Goal: Task Accomplishment & Management: Manage account settings

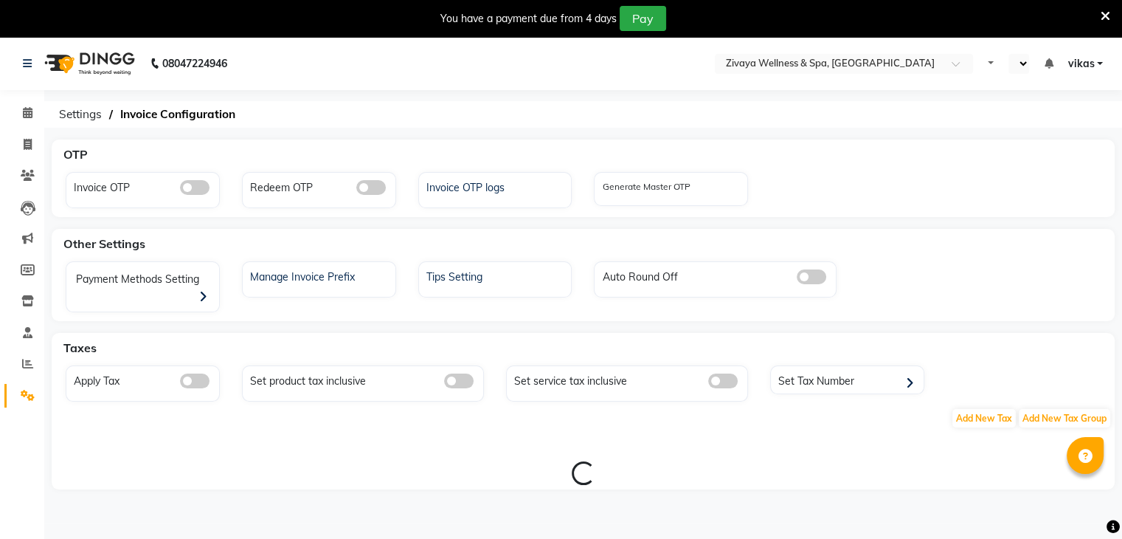
select select "en"
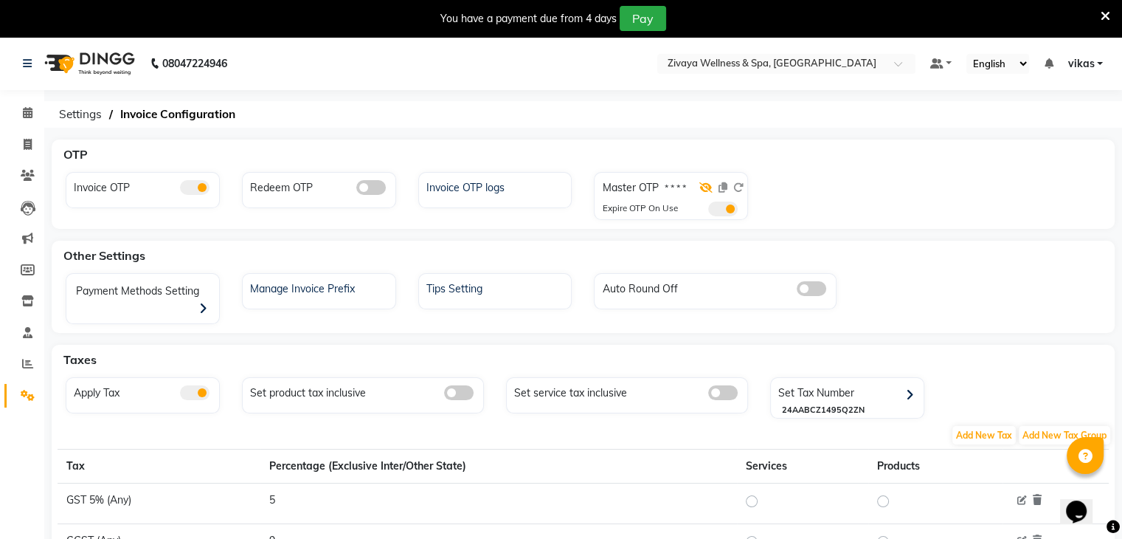
click at [708, 190] on icon at bounding box center [705, 187] width 13 height 10
click at [716, 204] on span at bounding box center [723, 208] width 30 height 15
click at [708, 211] on input "checkbox" at bounding box center [708, 211] width 0 height 0
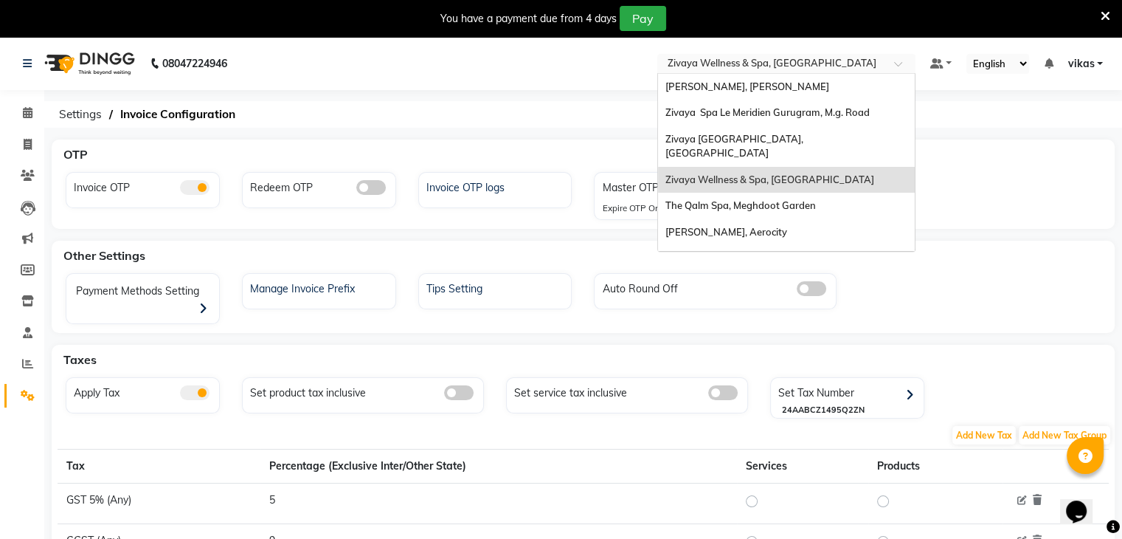
click at [747, 56] on div "× Zivaya Wellness & Spa, [GEOGRAPHIC_DATA]" at bounding box center [772, 63] width 209 height 15
click at [800, 252] on span "Zivaya Spa [GEOGRAPHIC_DATA] [GEOGRAPHIC_DATA], Asset 5a" at bounding box center [744, 265] width 158 height 27
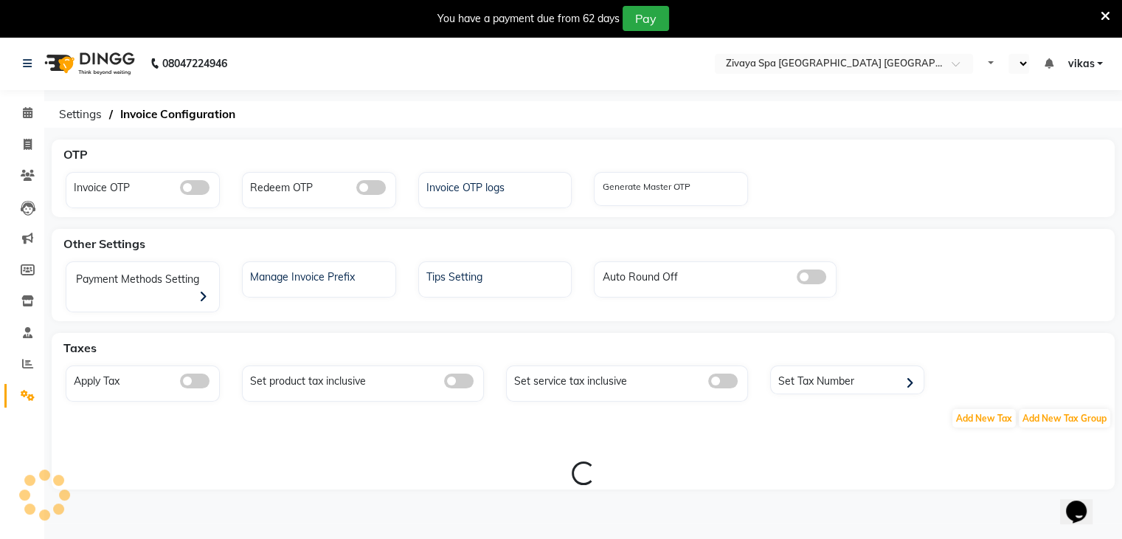
select select "en"
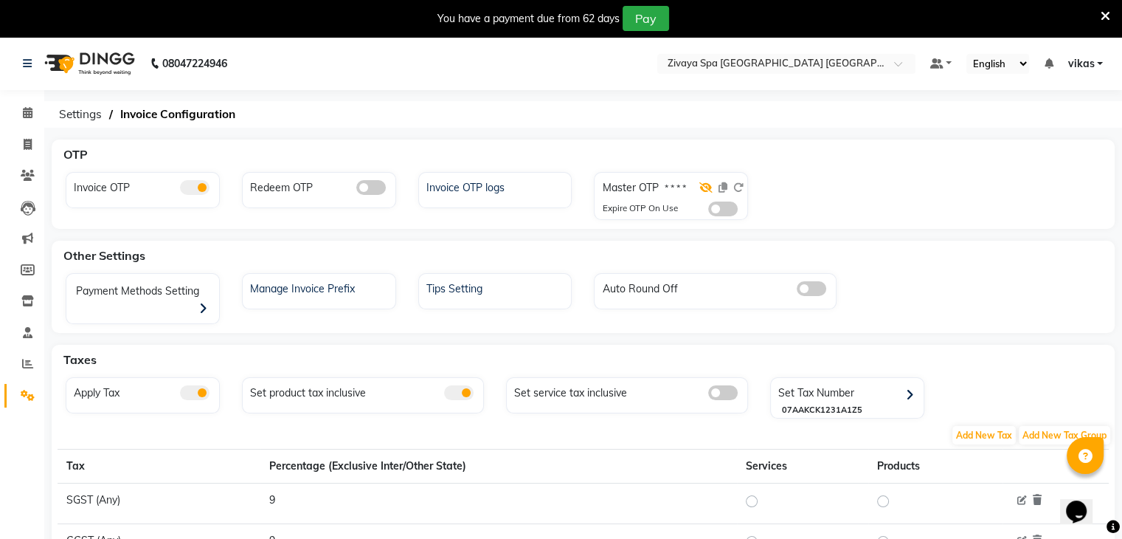
click at [702, 189] on icon at bounding box center [705, 187] width 13 height 10
click at [17, 143] on span at bounding box center [28, 144] width 26 height 17
select select "service"
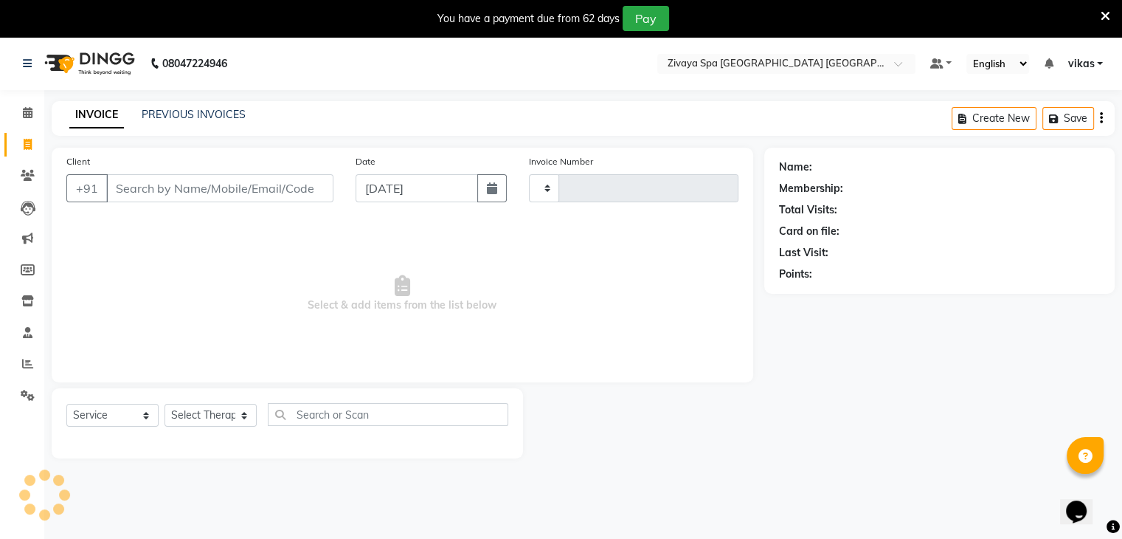
scroll to position [37, 0]
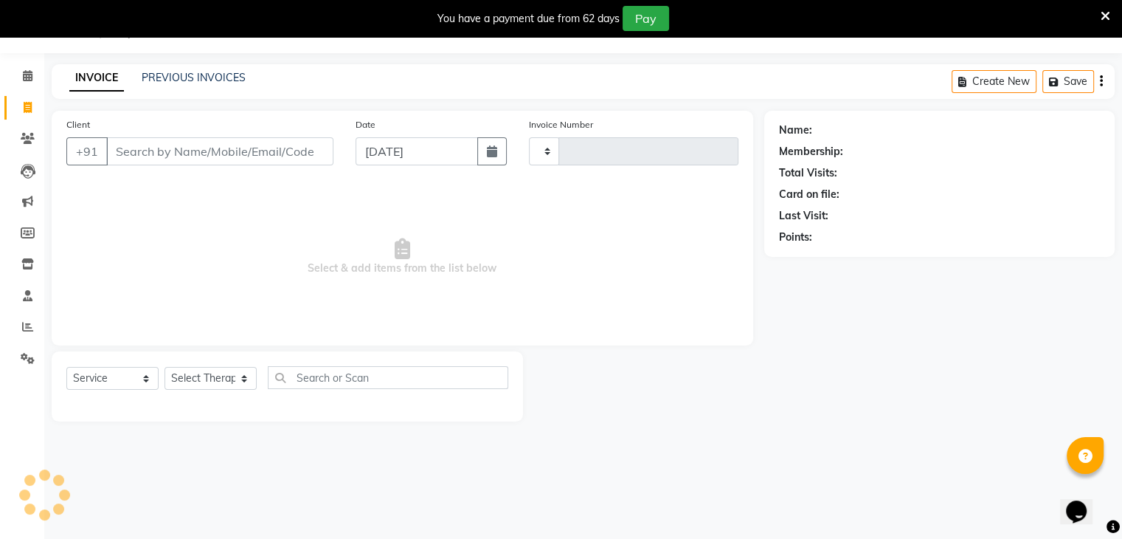
type input "1477"
select select "6501"
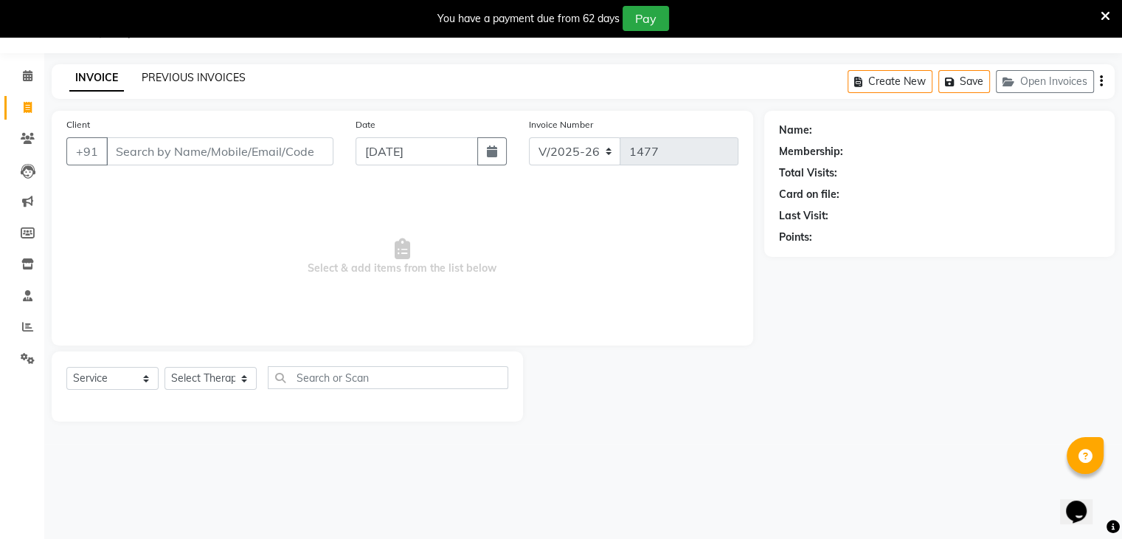
click at [142, 75] on link "PREVIOUS INVOICES" at bounding box center [194, 77] width 104 height 13
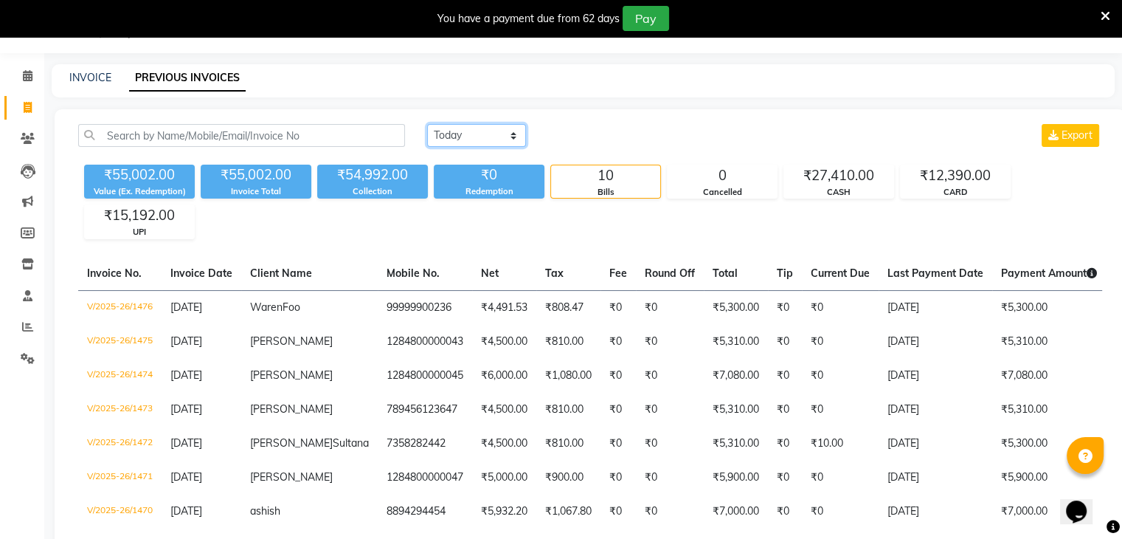
click at [466, 138] on select "Today Yesterday Custom Range" at bounding box center [476, 135] width 99 height 23
click at [558, 134] on div "Today Yesterday Custom Range Export" at bounding box center [764, 135] width 675 height 23
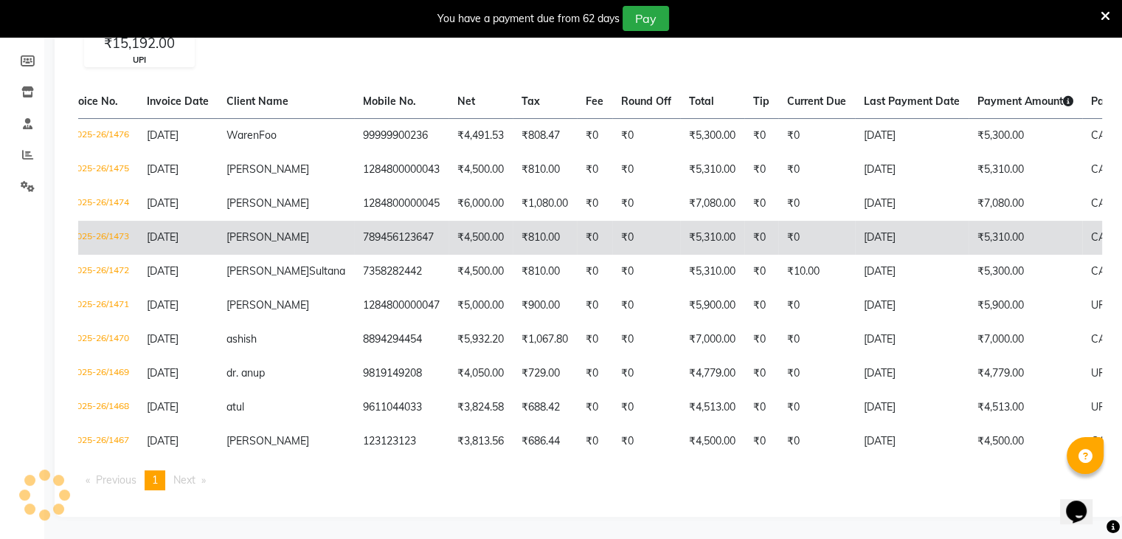
scroll to position [0, 27]
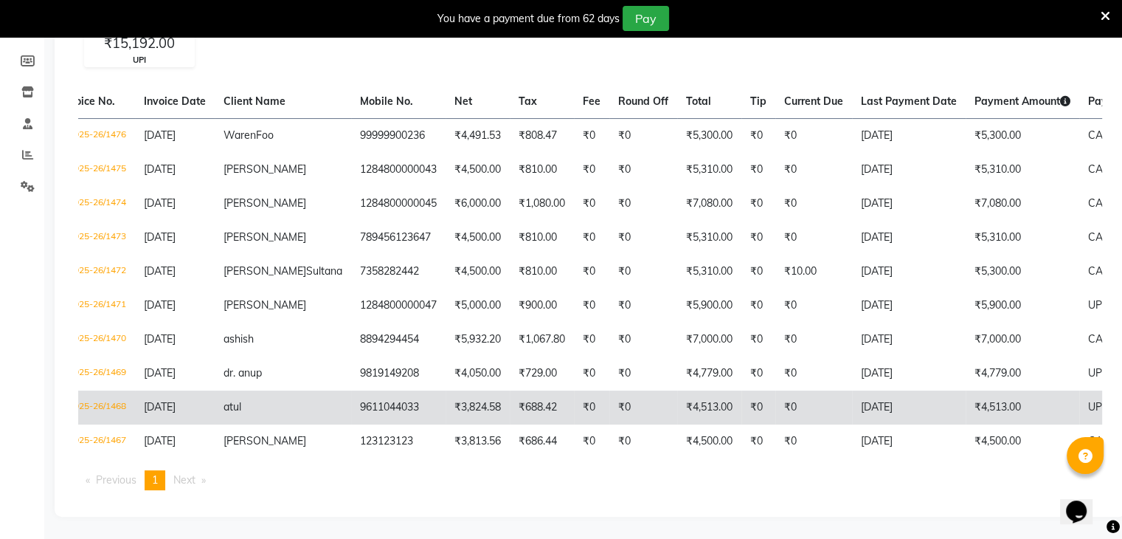
click at [351, 399] on td "9611044033" at bounding box center [398, 407] width 94 height 34
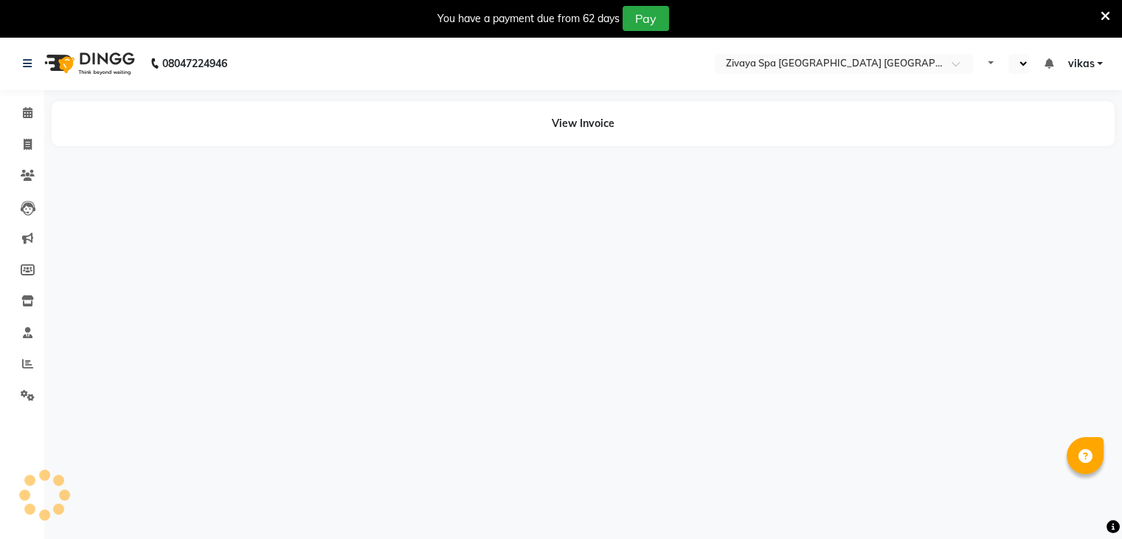
select select "en"
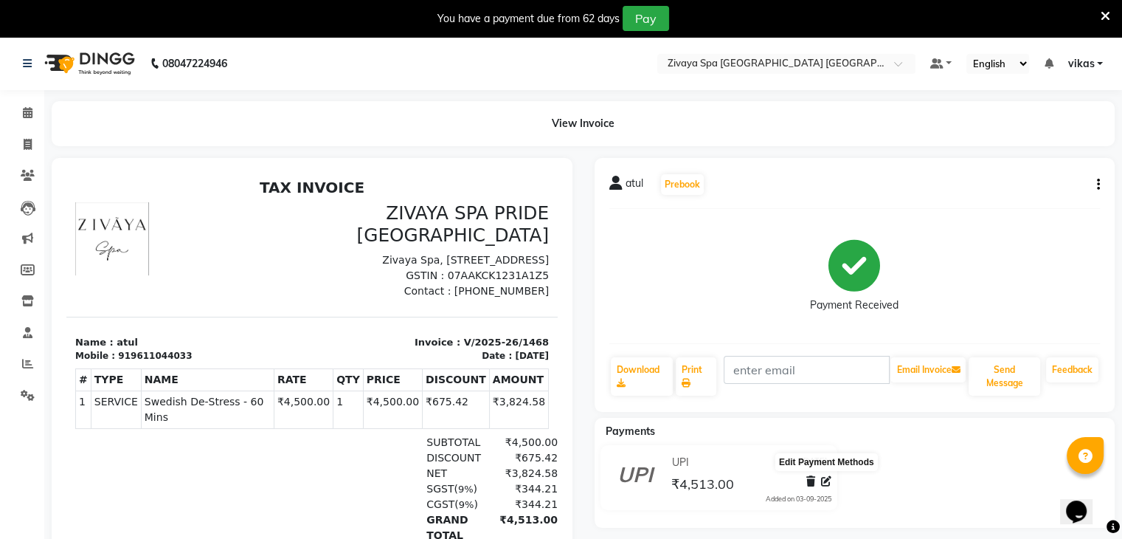
click at [821, 482] on icon at bounding box center [826, 481] width 10 height 10
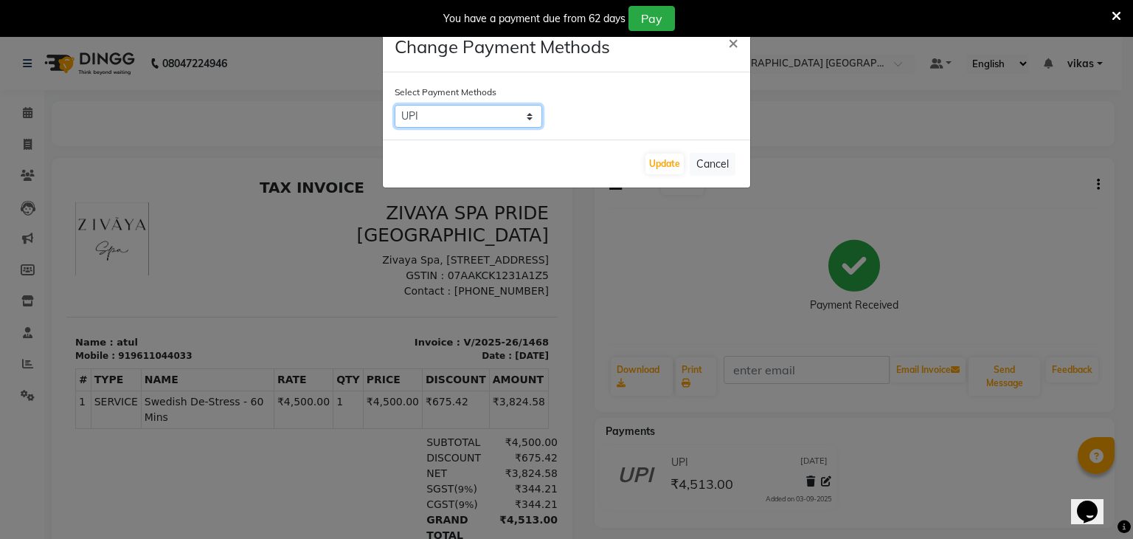
click at [440, 125] on select "CARD UPI CASH Bank NearBuy Room Charge Complimentary LUZO ONLINE MI Voucher Dre…" at bounding box center [469, 116] width 148 height 23
select select "2"
click at [395, 105] on select "CARD UPI CASH Bank NearBuy Room Charge Complimentary LUZO ONLINE MI Voucher Dre…" at bounding box center [469, 116] width 148 height 23
click at [657, 159] on button "Update" at bounding box center [665, 163] width 38 height 21
click at [657, 159] on div "Update Cancel" at bounding box center [566, 163] width 367 height 48
